Goal: Task Accomplishment & Management: Manage account settings

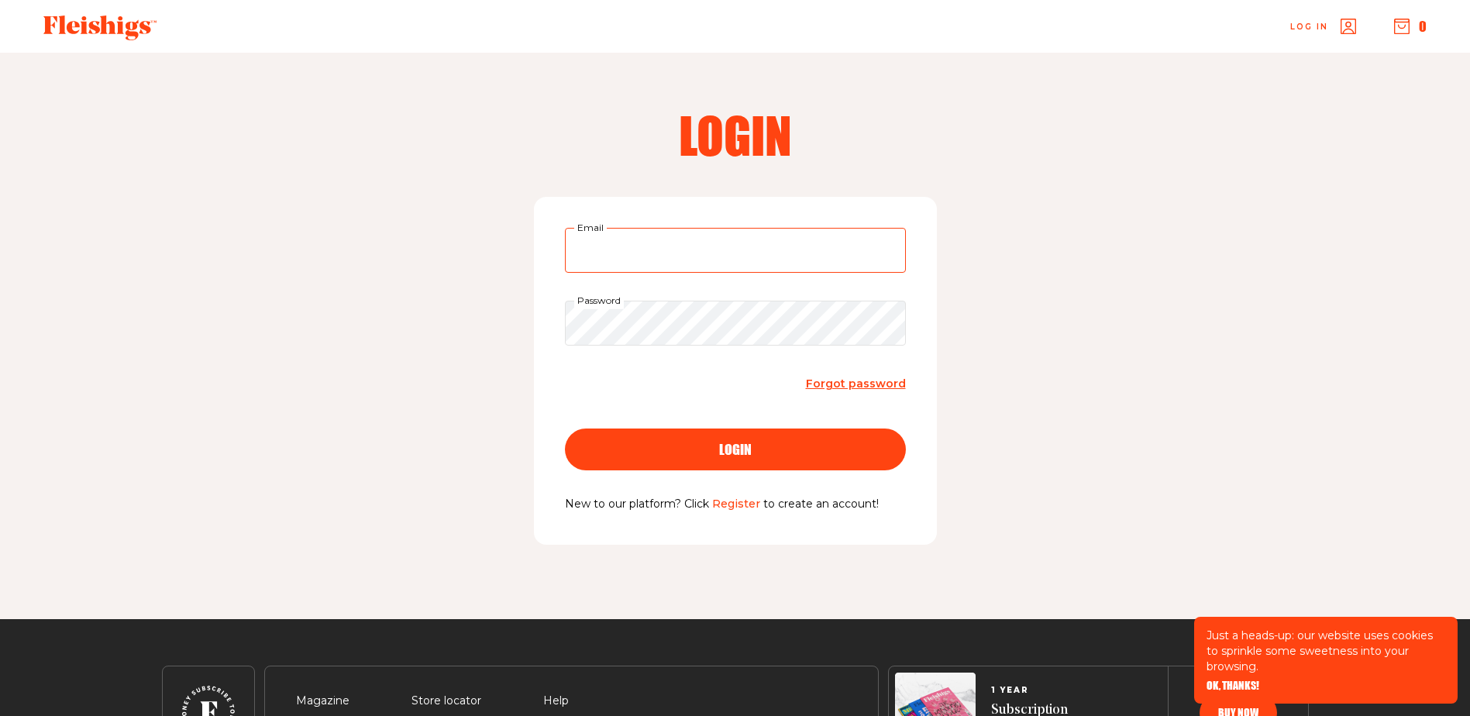
click at [626, 263] on input "Email" at bounding box center [735, 250] width 341 height 45
type input "[EMAIL_ADDRESS][DOMAIN_NAME]"
click at [565, 428] on button "login" at bounding box center [735, 449] width 341 height 42
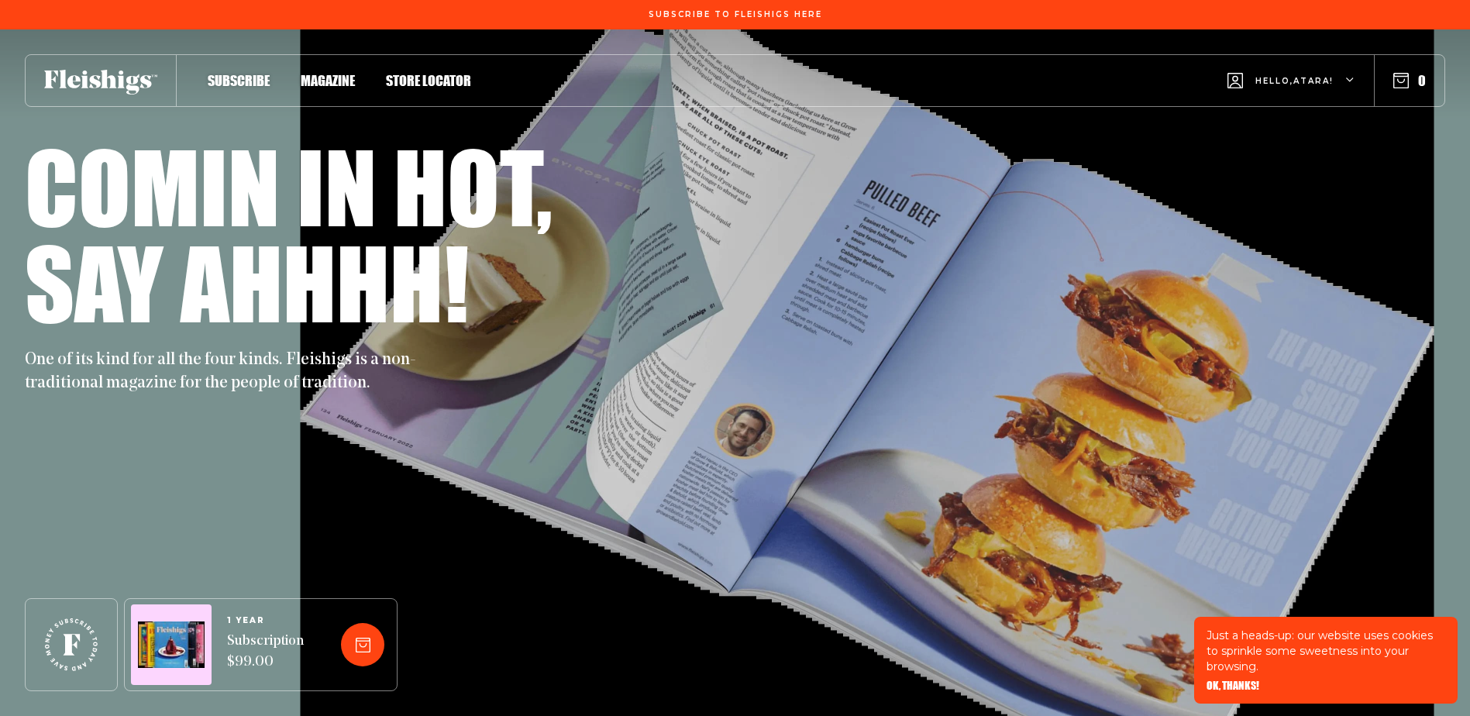
click at [1354, 82] on icon "button" at bounding box center [1350, 80] width 9 height 9
click at [1316, 160] on span "My Account" at bounding box center [1294, 152] width 86 height 17
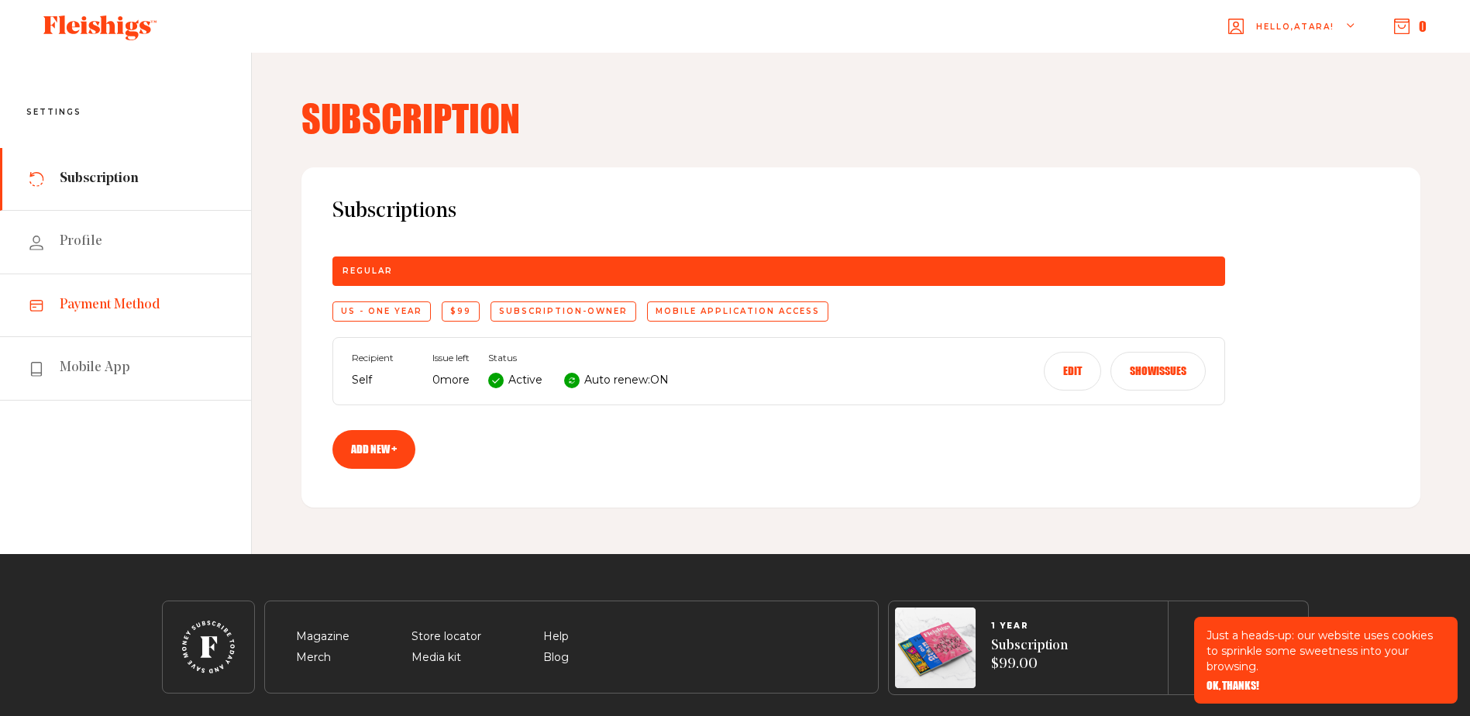
click at [81, 311] on span "Payment Method" at bounding box center [110, 305] width 101 height 19
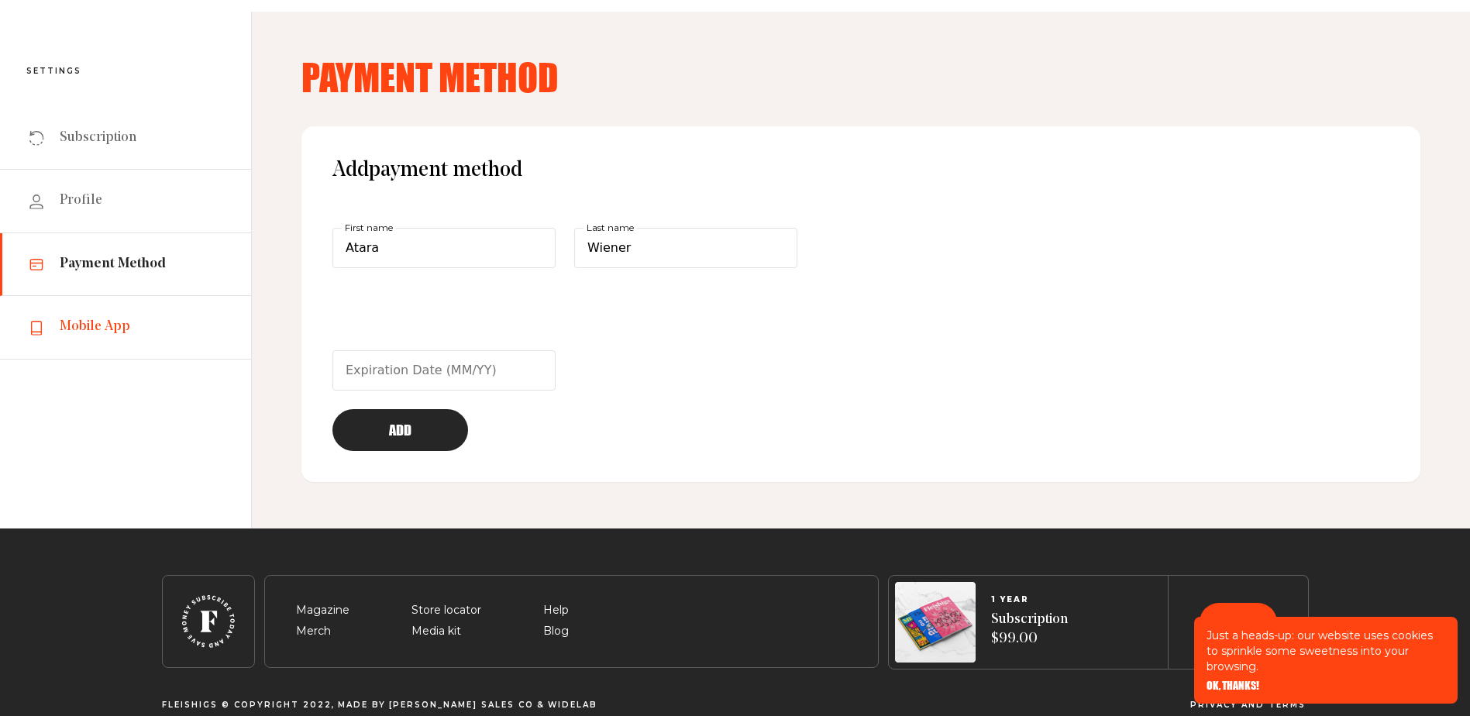
scroll to position [66, 0]
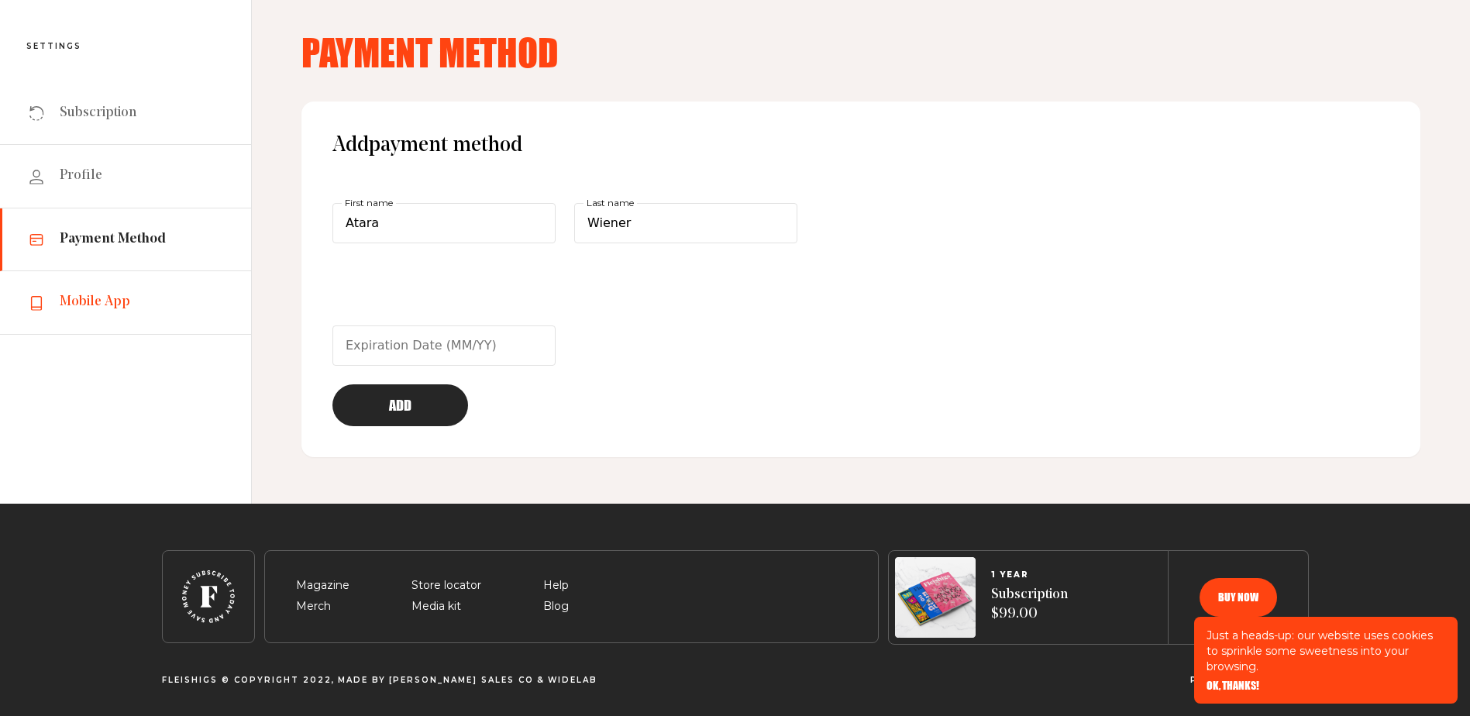
click at [105, 306] on span "Mobile App" at bounding box center [95, 302] width 71 height 19
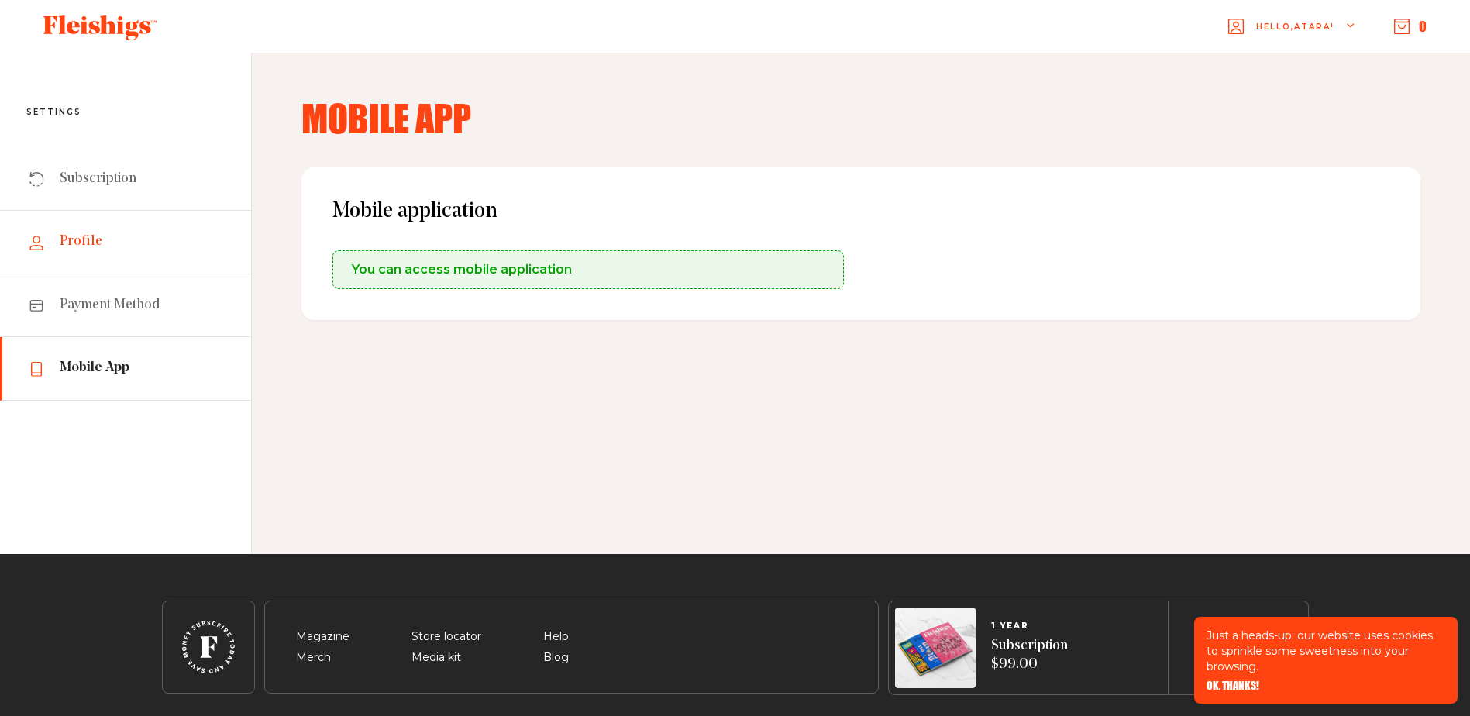
click at [77, 236] on span "Profile" at bounding box center [81, 241] width 43 height 19
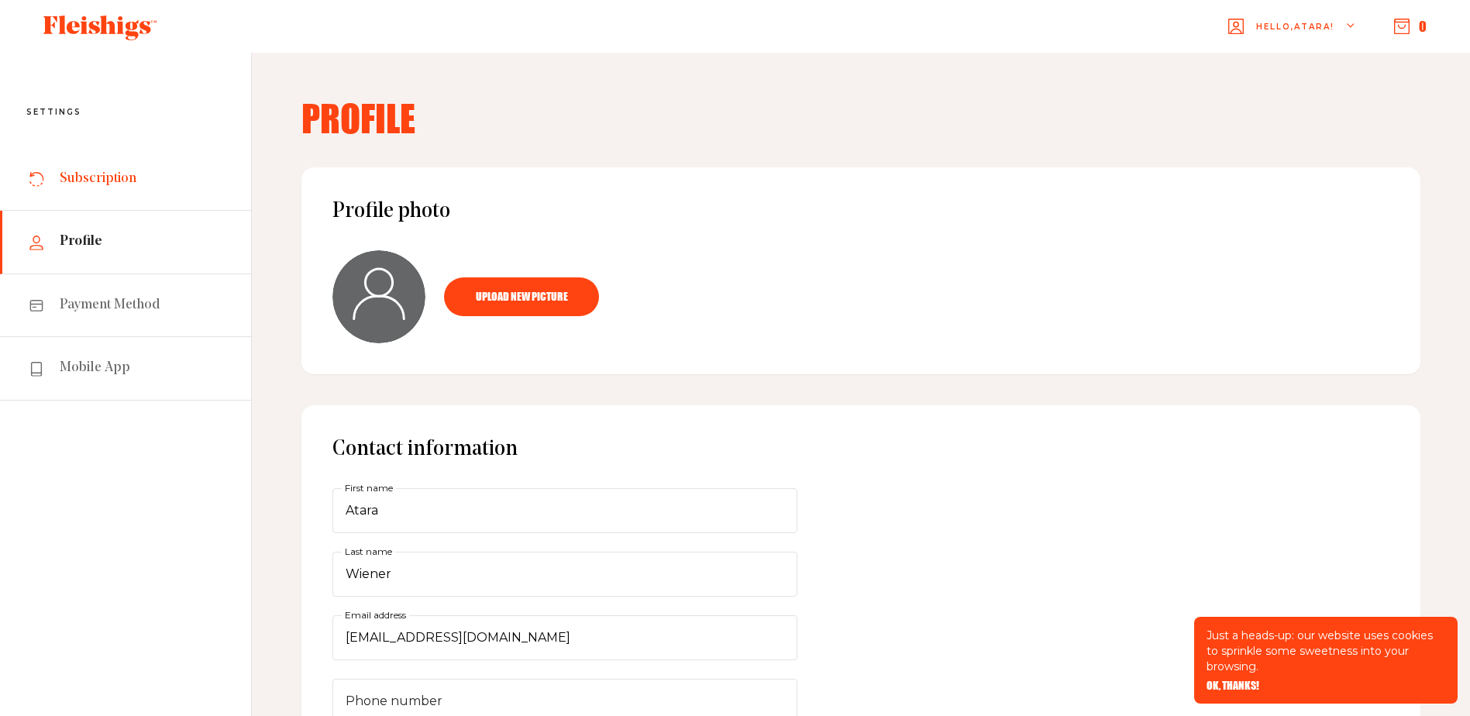
click at [90, 181] on span "Subscription" at bounding box center [98, 179] width 77 height 19
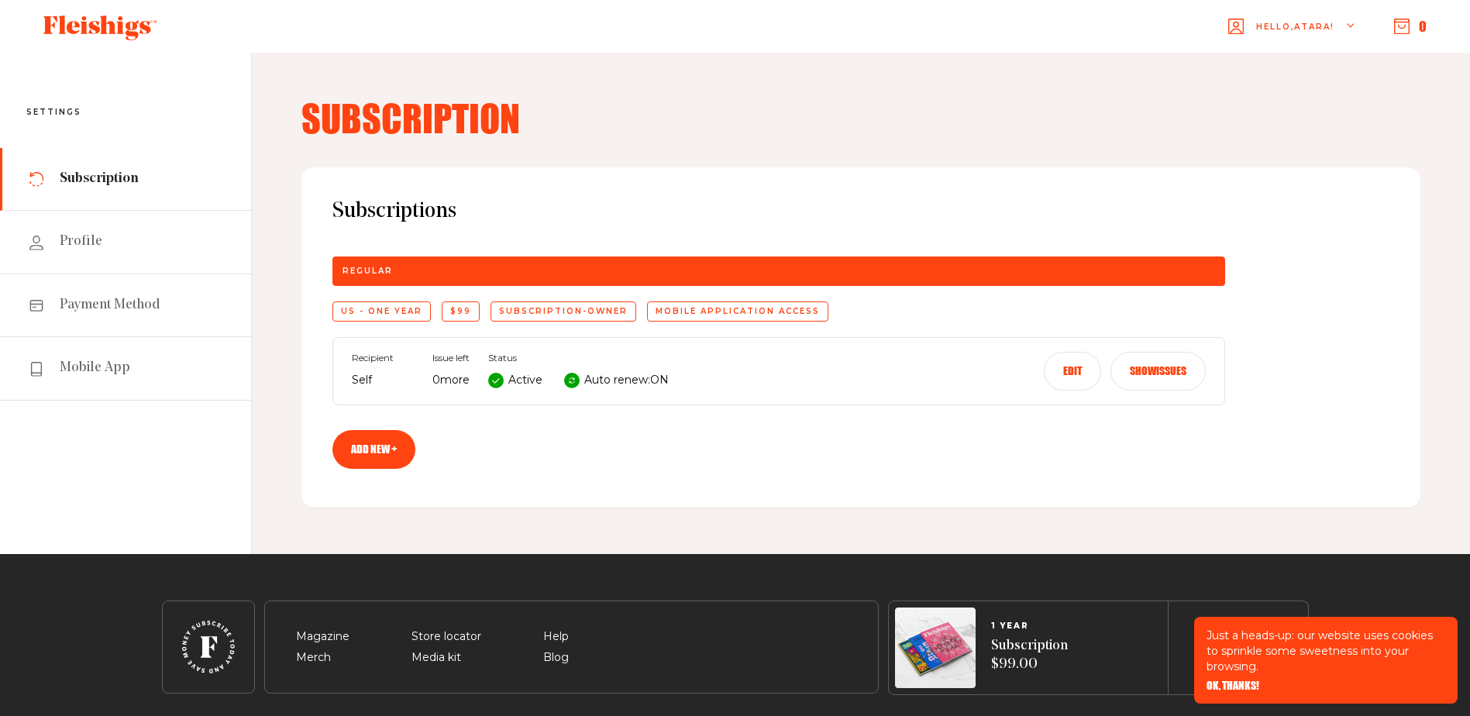
click at [396, 314] on div "US - One Year" at bounding box center [381, 311] width 98 height 20
click at [1136, 373] on button "Show issues" at bounding box center [1157, 371] width 95 height 39
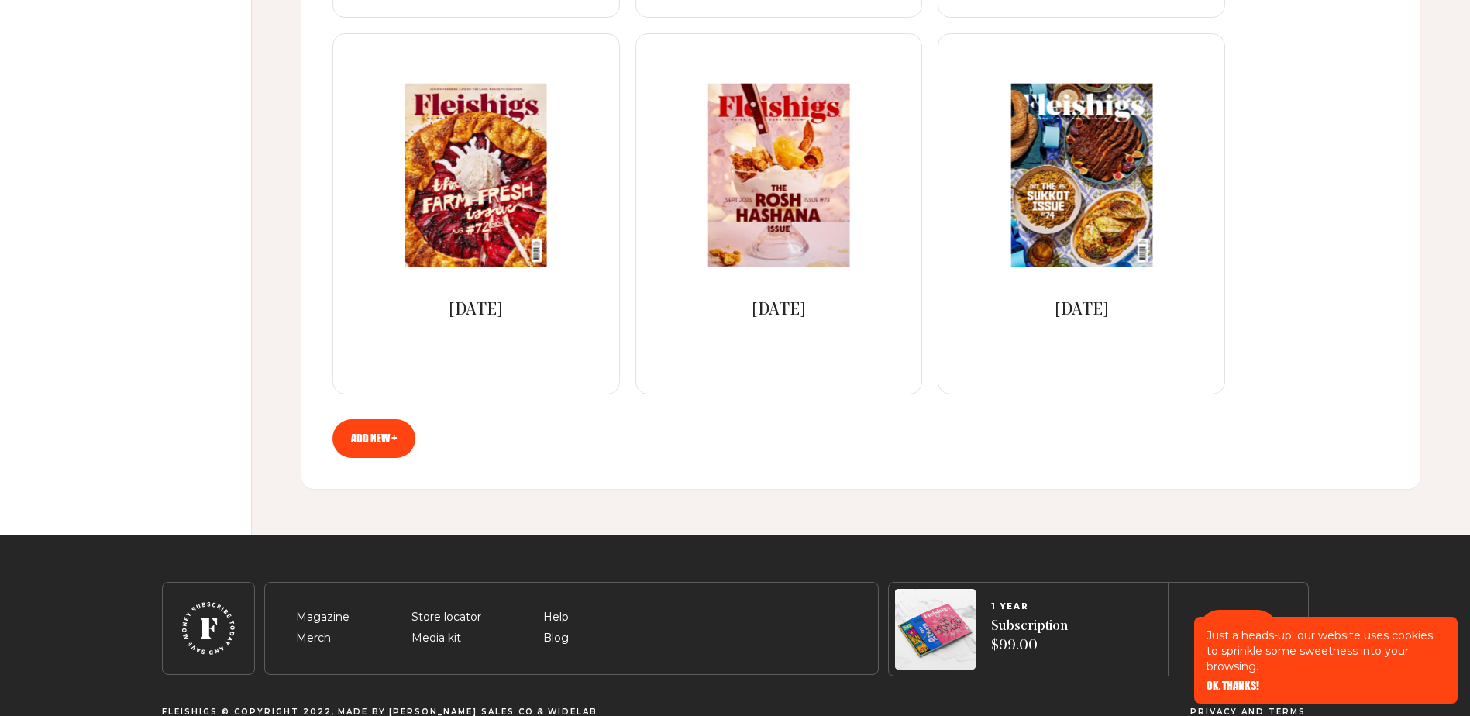
scroll to position [796, 0]
